Goal: Task Accomplishment & Management: Use online tool/utility

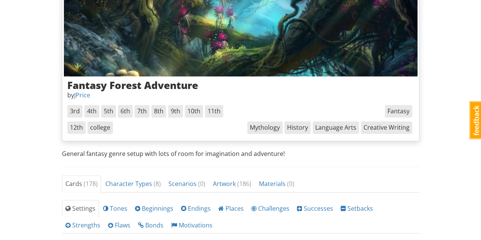
scroll to position [93, 0]
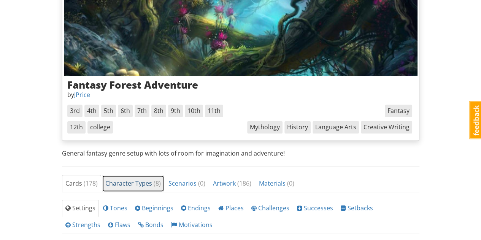
click at [135, 188] on link "Character Types ( 8 )" at bounding box center [133, 183] width 62 height 17
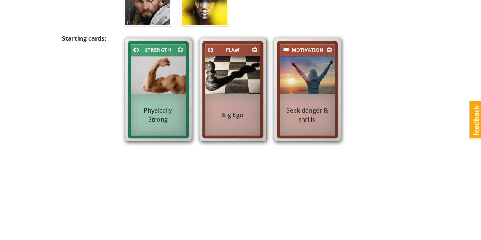
scroll to position [0, 0]
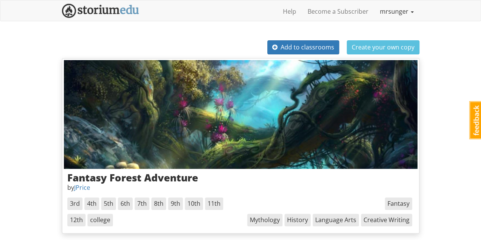
click at [392, 10] on link "mrsunger" at bounding box center [396, 11] width 45 height 19
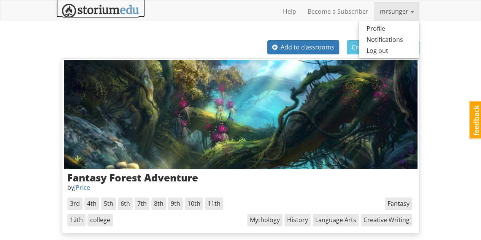
click at [125, 7] on img at bounding box center [100, 11] width 77 height 14
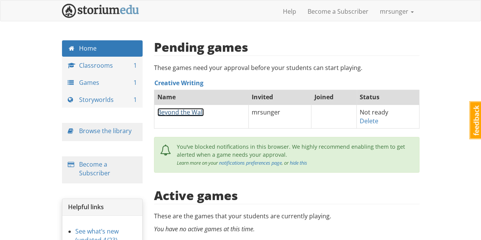
click at [196, 112] on link "Beyond the Wall" at bounding box center [181, 112] width 46 height 8
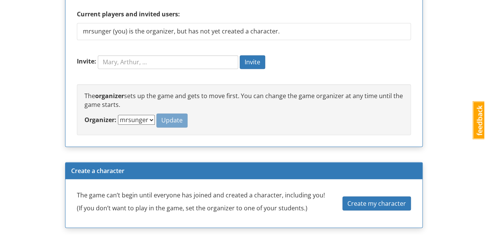
scroll to position [578, 0]
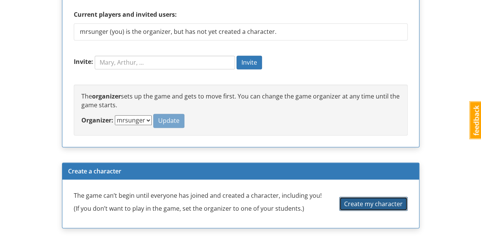
click at [353, 202] on span "Create my character" at bounding box center [373, 203] width 59 height 8
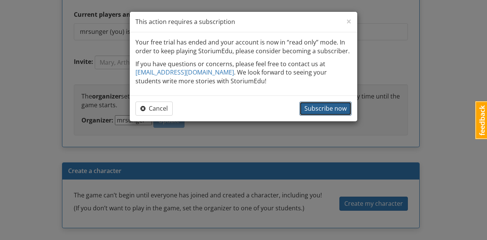
click at [326, 106] on span "Subscribe now" at bounding box center [325, 108] width 42 height 8
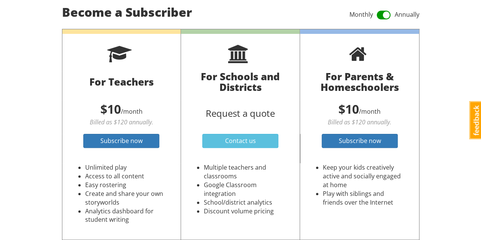
scroll to position [96, 0]
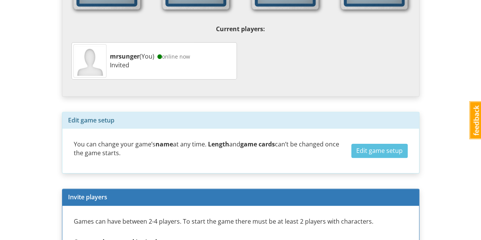
scroll to position [352, 0]
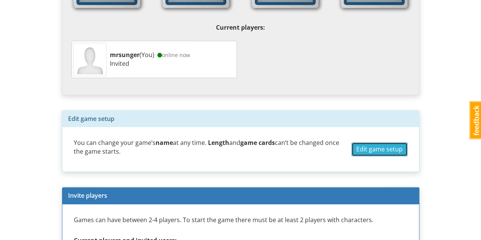
click at [375, 145] on span "Edit game setup" at bounding box center [380, 149] width 46 height 8
select select "d_scenario_2"
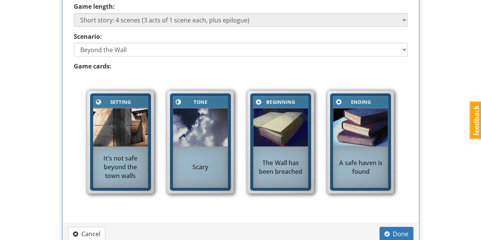
scroll to position [577, 0]
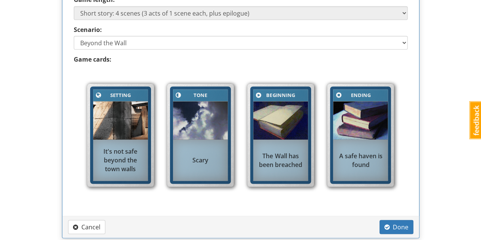
click at [133, 153] on div "It's not safe beyond the town walls" at bounding box center [120, 160] width 55 height 34
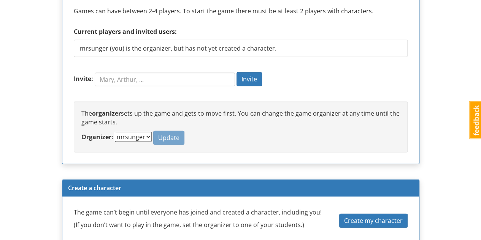
scroll to position [868, 0]
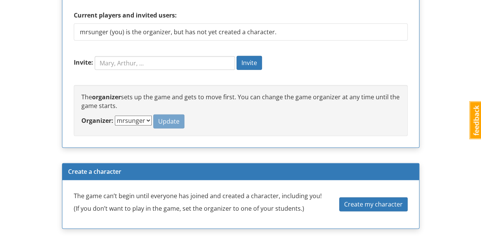
click at [140, 118] on select "mrsunger" at bounding box center [133, 121] width 37 height 10
click at [143, 106] on p "The organizer sets up the game and gets to move first. You can change the game …" at bounding box center [240, 102] width 319 height 18
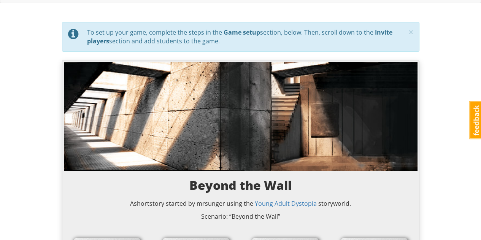
scroll to position [0, 0]
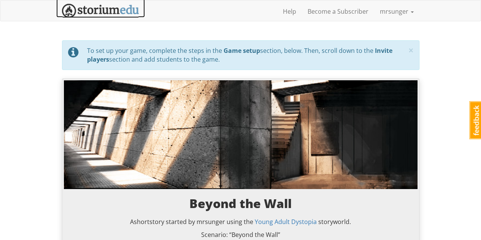
click at [110, 16] on img at bounding box center [100, 11] width 77 height 14
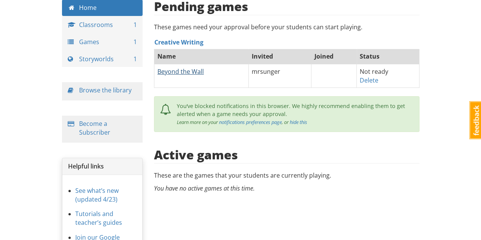
scroll to position [42, 0]
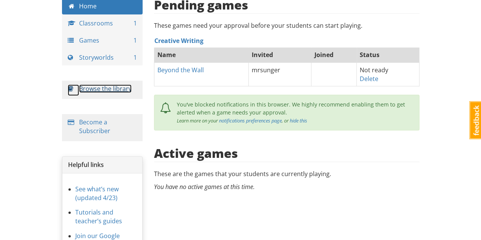
click at [111, 87] on link "Browse the library" at bounding box center [105, 88] width 53 height 8
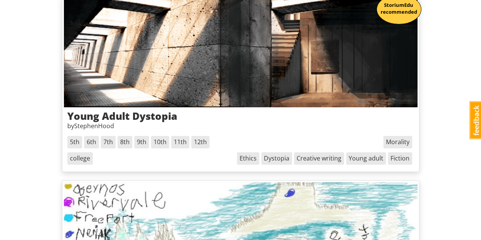
scroll to position [131, 0]
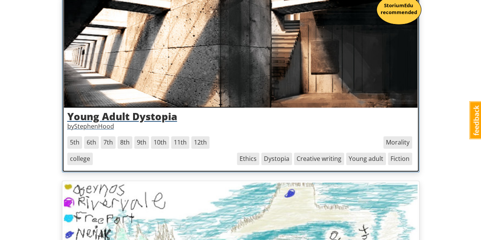
click at [197, 71] on img at bounding box center [241, 53] width 354 height 109
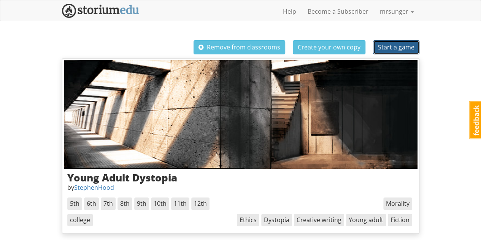
click at [398, 48] on span "Start a game" at bounding box center [396, 47] width 37 height 8
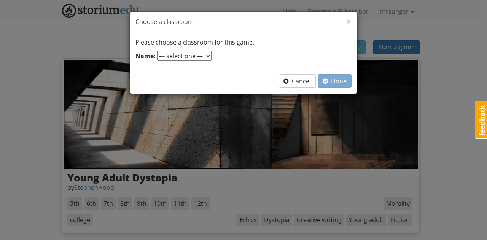
click at [201, 53] on select "--- select one --- Creative Writing" at bounding box center [184, 56] width 54 height 10
select select "jzj6bc"
click at [157, 51] on select "--- select one --- Creative Writing" at bounding box center [184, 56] width 54 height 10
click at [344, 79] on span "Done" at bounding box center [335, 81] width 24 height 8
